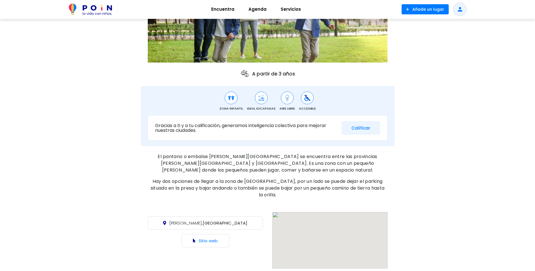
scroll to position [171, 0]
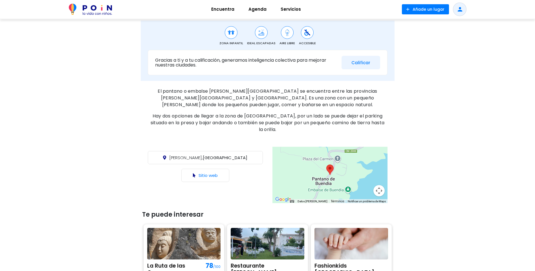
click at [299, 165] on div at bounding box center [330, 175] width 115 height 56
click at [312, 165] on div at bounding box center [330, 175] width 115 height 56
click at [206, 173] on link "Sitio web" at bounding box center [208, 176] width 19 height 6
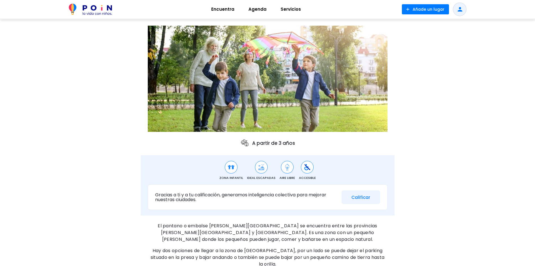
scroll to position [30, 0]
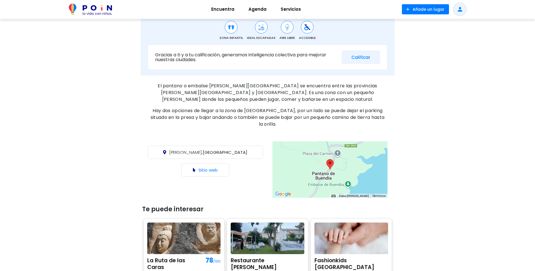
scroll to position [226, 0]
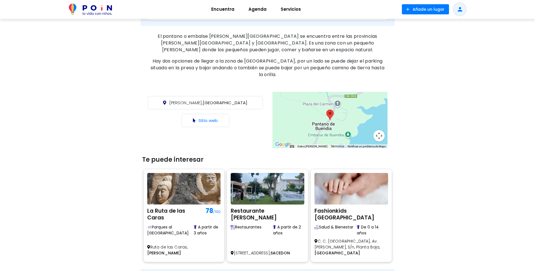
click at [369, 117] on div at bounding box center [330, 120] width 115 height 56
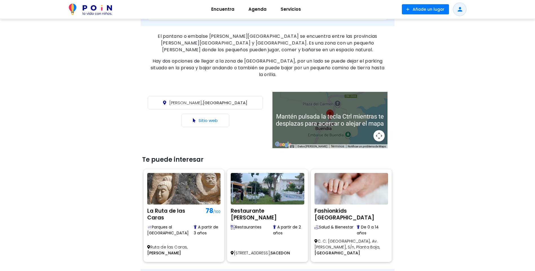
scroll to position [113, 0]
